Goal: Task Accomplishment & Management: Use online tool/utility

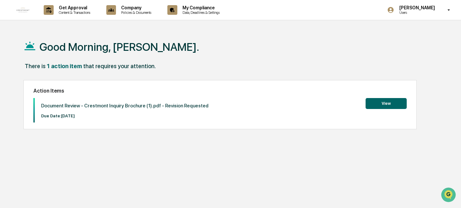
click at [388, 104] on button "View" at bounding box center [385, 103] width 41 height 11
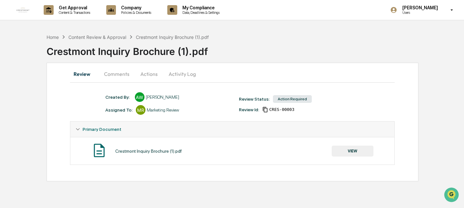
click at [123, 73] on button "Comments" at bounding box center [117, 73] width 36 height 15
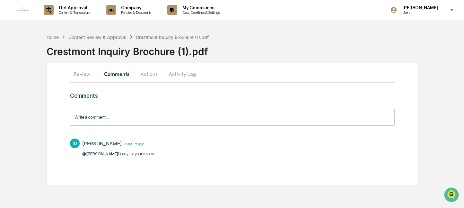
click at [152, 75] on button "Actions" at bounding box center [149, 73] width 29 height 15
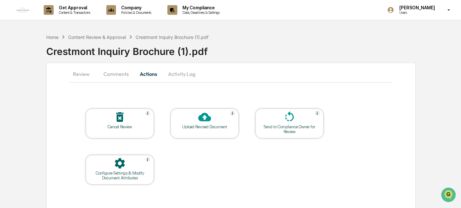
click at [83, 76] on button "Review" at bounding box center [83, 73] width 29 height 15
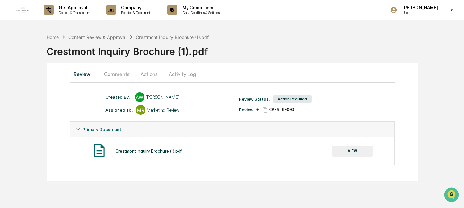
click at [152, 151] on div "Crestmont Inquiry Brochure (1).pdf" at bounding box center [148, 150] width 66 height 5
click at [351, 151] on button "VIEW" at bounding box center [353, 150] width 42 height 11
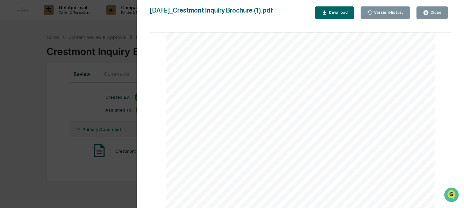
scroll to position [450, 0]
drag, startPoint x: 436, startPoint y: 16, endPoint x: 440, endPoint y: 68, distance: 52.6
click at [436, 16] on button "Close" at bounding box center [432, 12] width 31 height 13
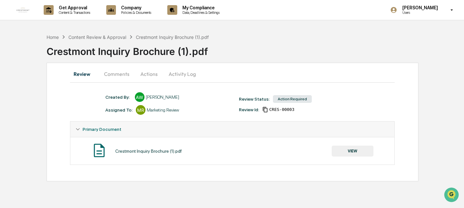
click at [113, 74] on button "Comments" at bounding box center [117, 73] width 36 height 15
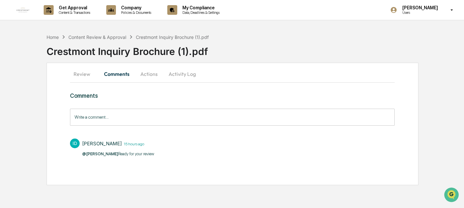
click at [134, 118] on input "Write a comment..." at bounding box center [232, 117] width 325 height 17
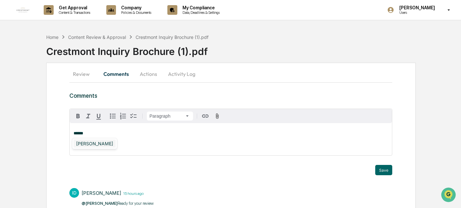
click at [101, 143] on div "[PERSON_NAME]" at bounding box center [95, 143] width 42 height 8
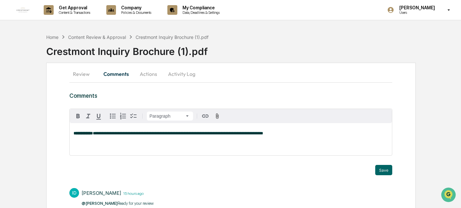
click at [162, 131] on span "**********" at bounding box center [178, 133] width 170 height 4
click at [278, 135] on p "**********" at bounding box center [231, 133] width 314 height 4
click at [101, 134] on span "**********" at bounding box center [177, 133] width 169 height 4
click at [101, 144] on div "[PERSON_NAME]" at bounding box center [95, 143] width 42 height 8
click at [307, 135] on p "**********" at bounding box center [231, 133] width 314 height 4
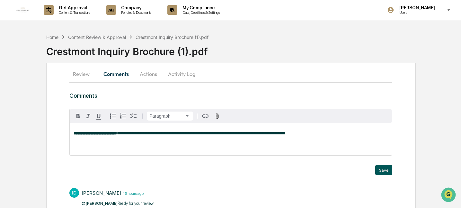
click at [384, 171] on button "Save" at bounding box center [383, 170] width 17 height 10
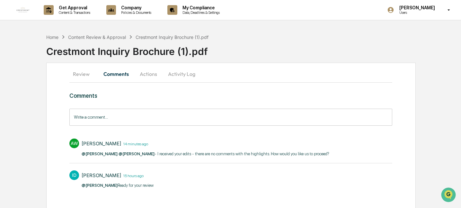
click at [150, 74] on button "Actions" at bounding box center [148, 73] width 29 height 15
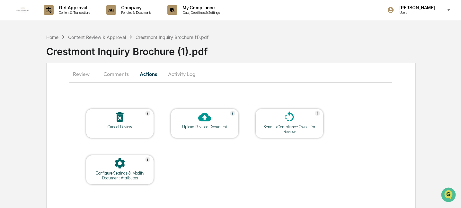
click at [187, 74] on button "Activity Log" at bounding box center [182, 73] width 38 height 15
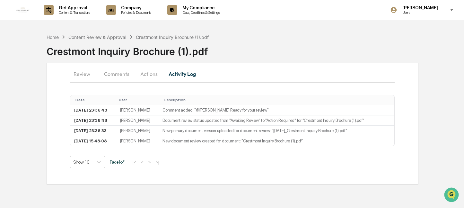
click at [81, 76] on button "Review" at bounding box center [84, 73] width 29 height 15
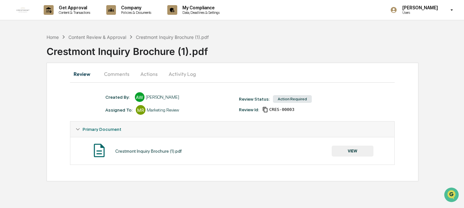
click at [123, 74] on button "Comments" at bounding box center [117, 73] width 36 height 15
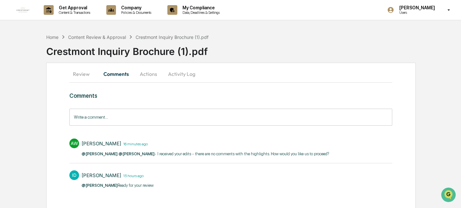
click at [83, 74] on button "Review" at bounding box center [83, 73] width 29 height 15
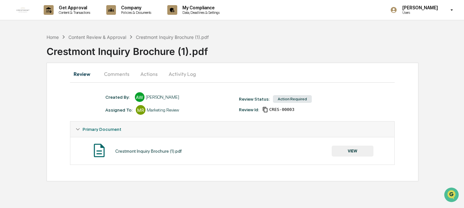
click at [354, 152] on button "VIEW" at bounding box center [353, 150] width 42 height 11
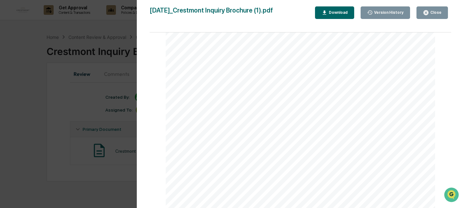
scroll to position [161, 0]
click at [392, 13] on div "Version History" at bounding box center [388, 12] width 31 height 4
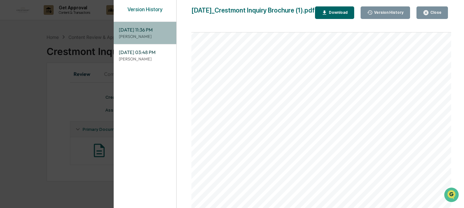
click at [134, 31] on span "[DATE] 11:36 PM" at bounding box center [145, 29] width 52 height 7
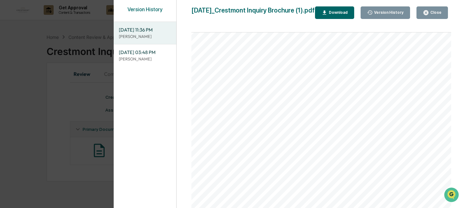
scroll to position [32, 0]
click at [342, 14] on div "Download" at bounding box center [338, 12] width 20 height 4
